Goal: Transaction & Acquisition: Obtain resource

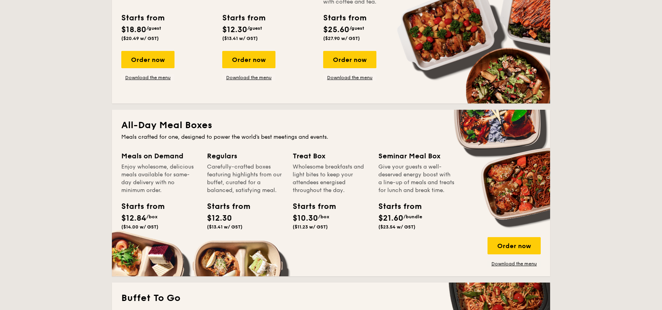
scroll to position [470, 0]
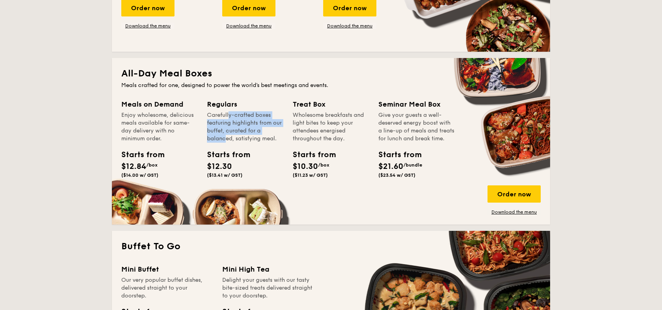
drag, startPoint x: 210, startPoint y: 110, endPoint x: 271, endPoint y: 133, distance: 64.4
click at [271, 132] on div "Regulars Carefully-crafted boxes featuring highlights from our buffet, curated …" at bounding box center [245, 121] width 76 height 44
click at [272, 134] on div "Carefully-crafted boxes featuring highlights from our buffet, curated for a bal…" at bounding box center [245, 126] width 76 height 31
click at [329, 128] on div "Wholesome breakfasts and light bites to keep your attendees energised throughou…" at bounding box center [331, 126] width 76 height 31
click at [287, 133] on div "Meals on Demand Enjoy wholesome, delicious meals available for same-day deliver…" at bounding box center [331, 157] width 420 height 116
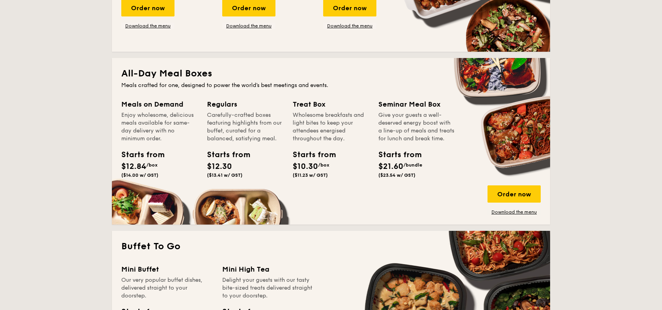
click at [397, 137] on div "Give your guests a well-deserved energy boost with a line-up of meals and treat…" at bounding box center [417, 126] width 76 height 31
drag, startPoint x: 411, startPoint y: 113, endPoint x: 417, endPoint y: 135, distance: 22.7
click at [417, 135] on div "Give your guests a well-deserved energy boost with a line-up of meals and treat…" at bounding box center [417, 126] width 76 height 31
click at [417, 134] on div "Give your guests a well-deserved energy boost with a line-up of meals and treat…" at bounding box center [417, 126] width 76 height 31
drag, startPoint x: 404, startPoint y: 123, endPoint x: 410, endPoint y: 137, distance: 14.9
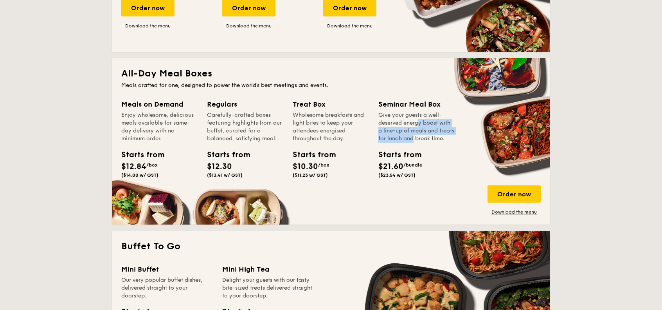
click at [410, 136] on div "Give your guests a well-deserved energy boost with a line-up of meals and treat…" at bounding box center [417, 126] width 76 height 31
click at [410, 127] on div "Give your guests a well-deserved energy boost with a line-up of meals and treat…" at bounding box center [417, 126] width 76 height 31
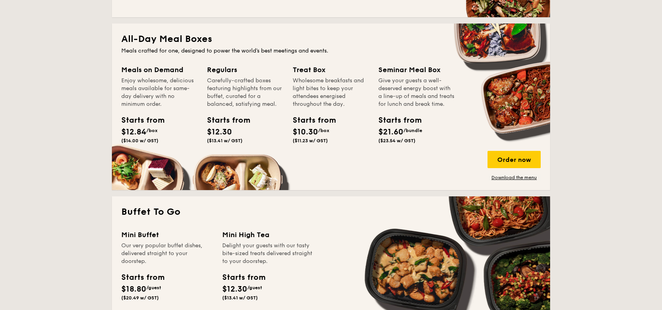
scroll to position [509, 0]
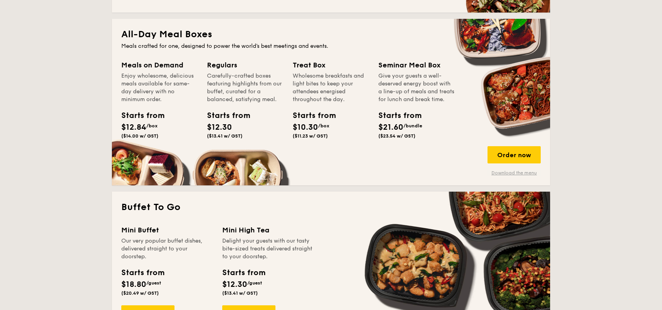
click at [500, 173] on link "Download the menu" at bounding box center [514, 173] width 53 height 6
drag, startPoint x: 401, startPoint y: 74, endPoint x: 413, endPoint y: 105, distance: 33.6
click at [413, 103] on div "Give your guests a well-deserved energy boost with a line-up of meals and treat…" at bounding box center [417, 87] width 76 height 31
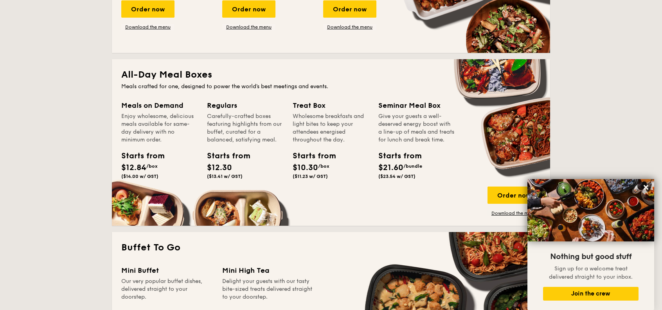
scroll to position [431, 0]
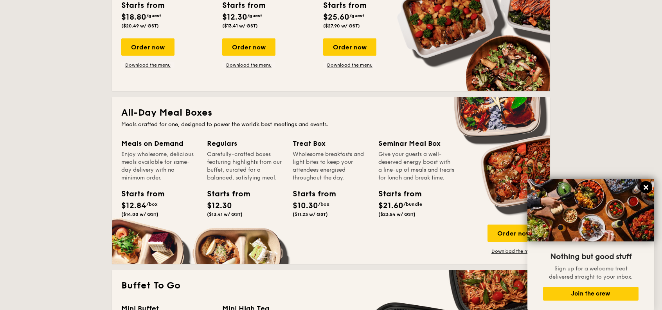
click at [646, 187] on icon at bounding box center [646, 187] width 5 height 5
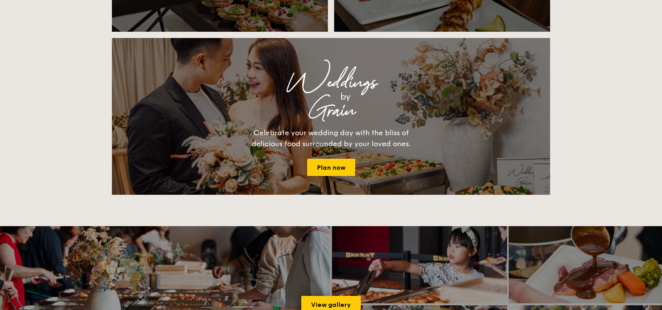
scroll to position [1057, 0]
